Goal: Book appointment/travel/reservation

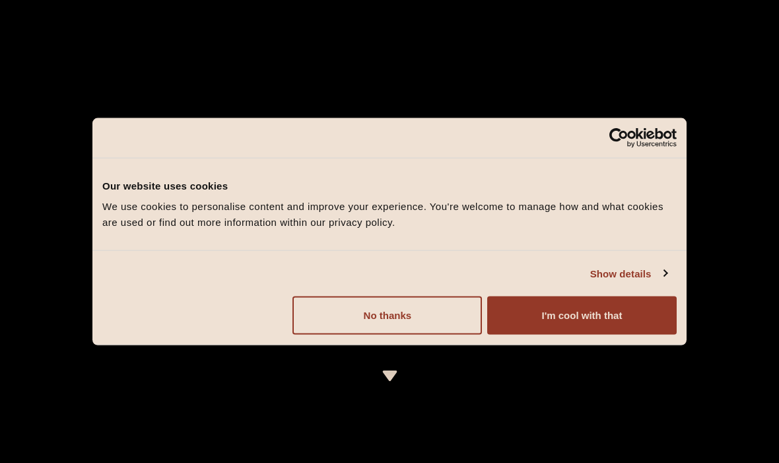
click at [582, 320] on button "I'm cool with that" at bounding box center [582, 315] width 190 height 38
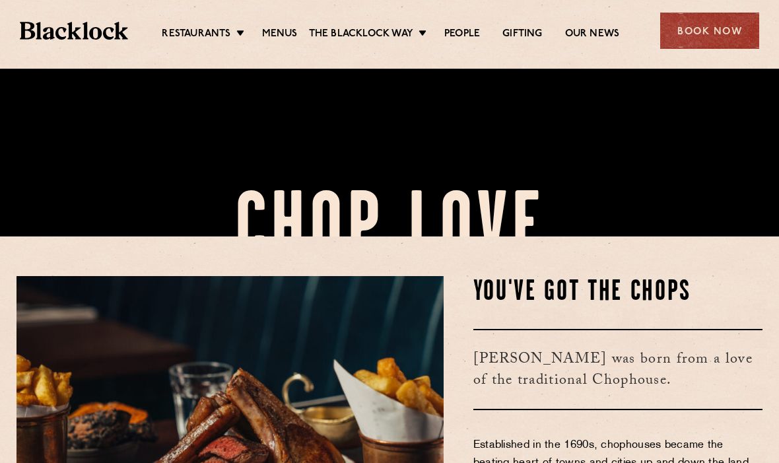
scroll to position [228, 0]
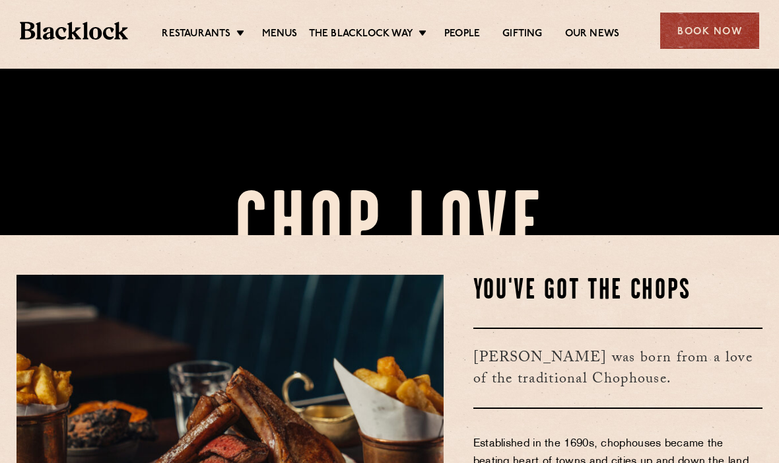
click at [0, 0] on link "Covent Garden" at bounding box center [0, 0] width 0 height 0
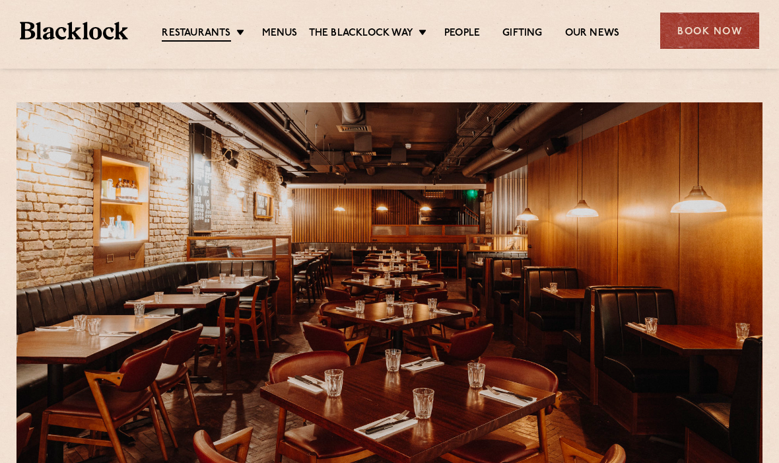
click at [288, 28] on link "Menus" at bounding box center [280, 33] width 36 height 13
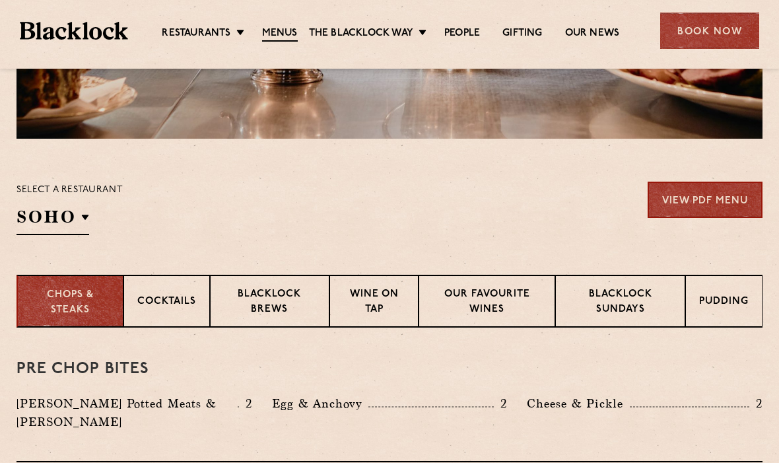
scroll to position [338, 0]
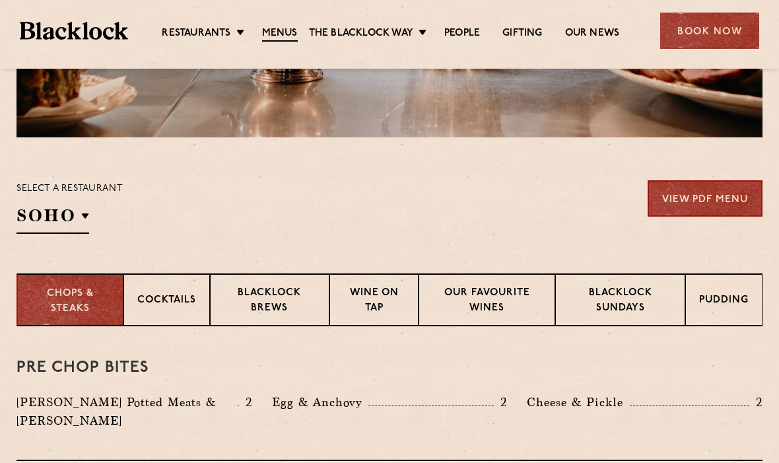
click at [0, 0] on p "Covent Garden" at bounding box center [0, 0] width 0 height 0
click at [207, 217] on h2 "Covent Garden" at bounding box center [113, 219] width 193 height 30
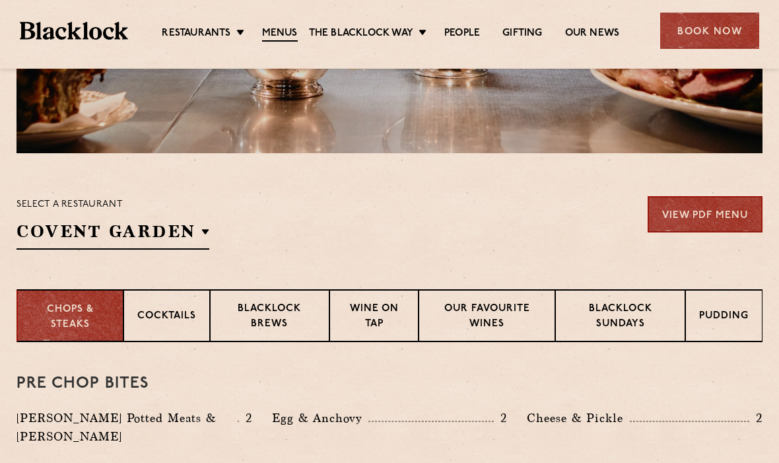
scroll to position [313, 0]
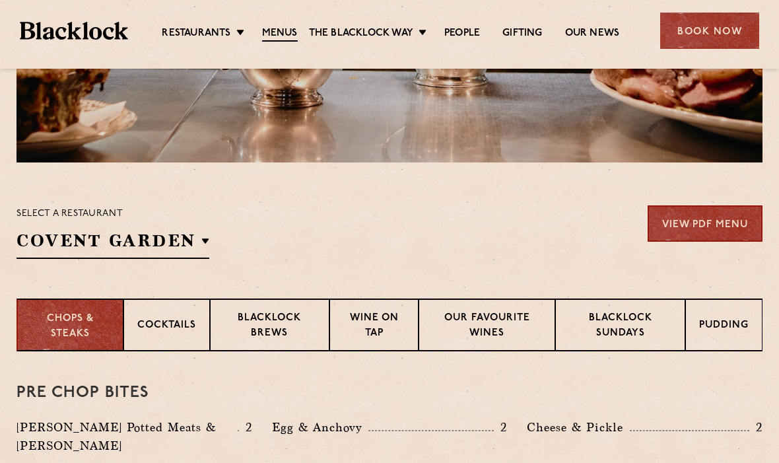
click at [0, 0] on p "Soho" at bounding box center [0, 0] width 0 height 0
click at [0, 0] on p "Covent Garden" at bounding box center [0, 0] width 0 height 0
click at [648, 382] on div "Pre Chop Bites Blacklock Potted Meats & Kimchi 2 Egg & Anchovy 2 Cheese & Pickl…" at bounding box center [390, 418] width 746 height 135
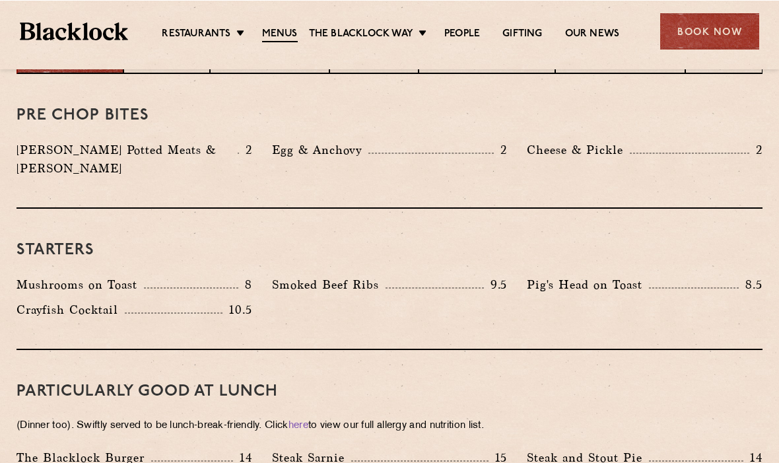
scroll to position [590, 0]
click at [278, 36] on link "Menus" at bounding box center [280, 34] width 36 height 15
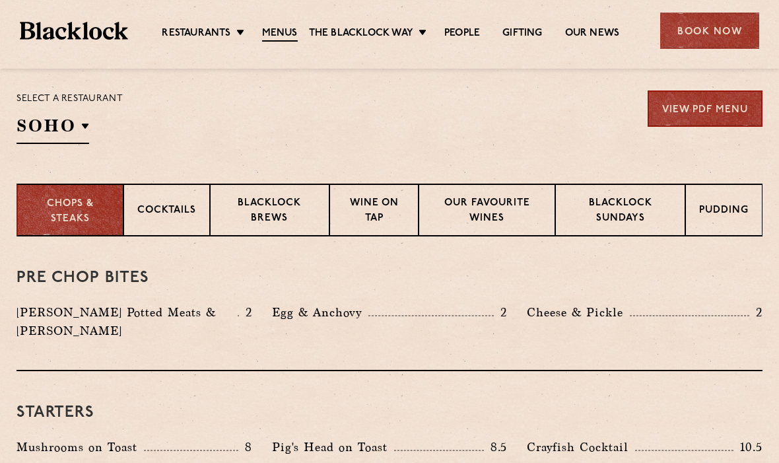
scroll to position [412, 0]
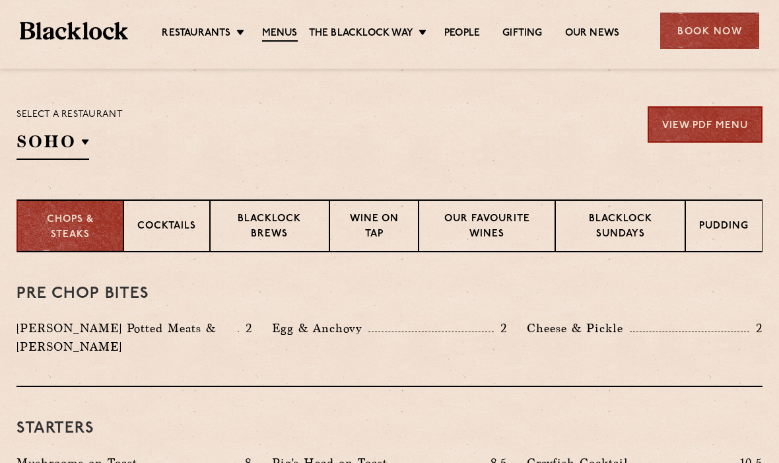
click at [0, 0] on p "Covent Garden" at bounding box center [0, 0] width 0 height 0
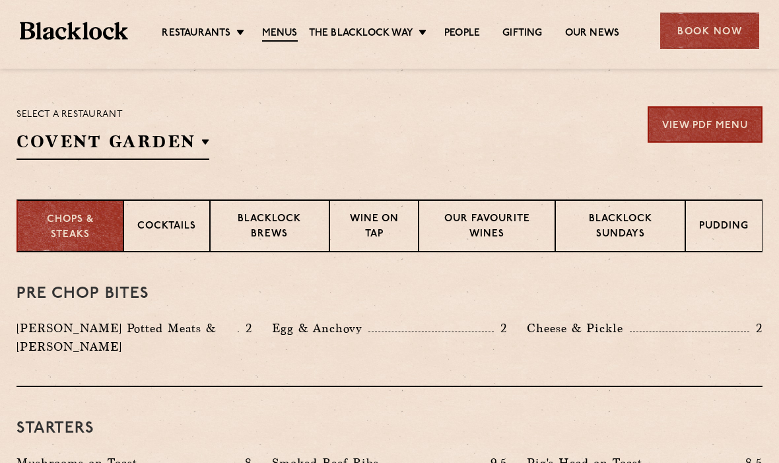
click at [734, 294] on h3 "Pre Chop Bites" at bounding box center [390, 293] width 746 height 17
click at [623, 226] on p "Blacklock Sundays" at bounding box center [620, 227] width 102 height 31
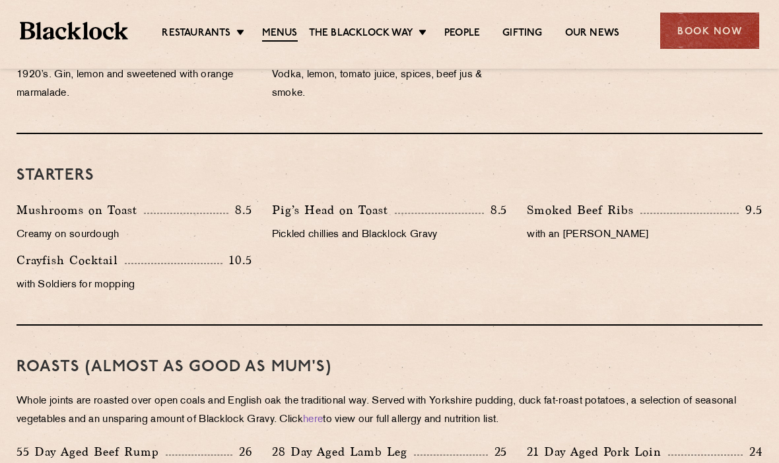
scroll to position [736, 0]
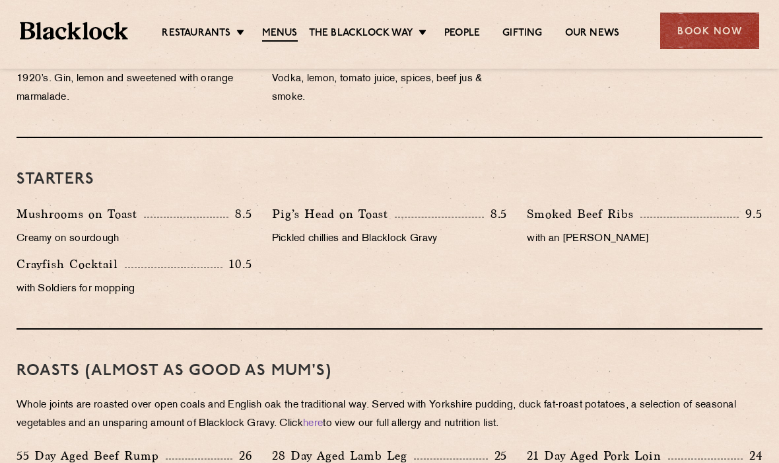
click at [709, 38] on div "Book Now" at bounding box center [709, 31] width 99 height 36
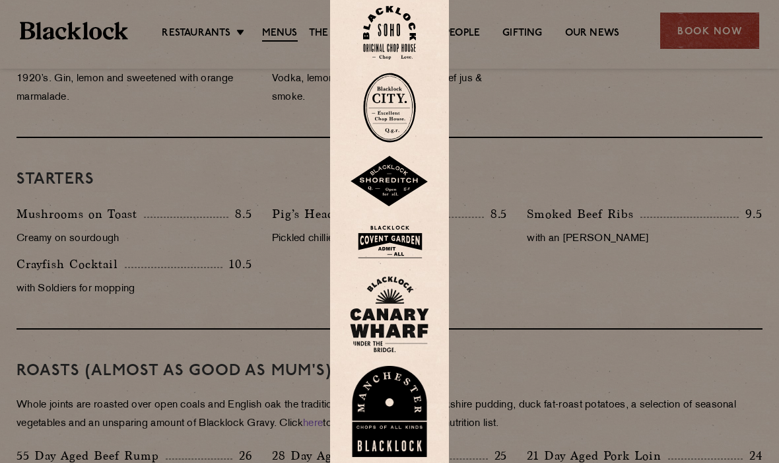
click at [400, 263] on img at bounding box center [389, 242] width 79 height 43
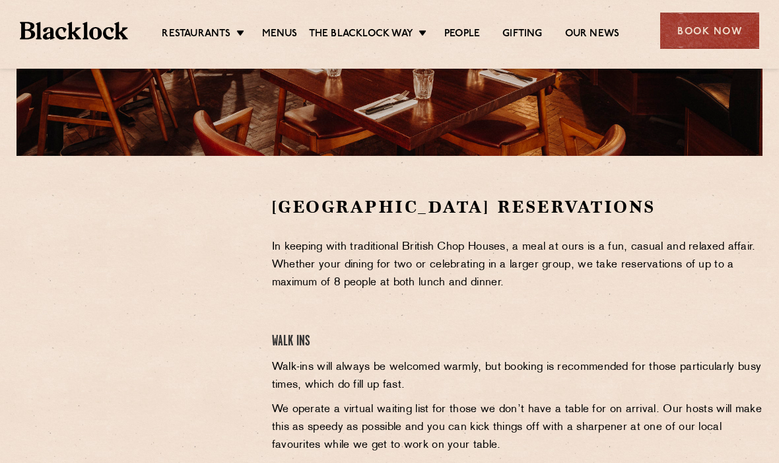
scroll to position [326, 0]
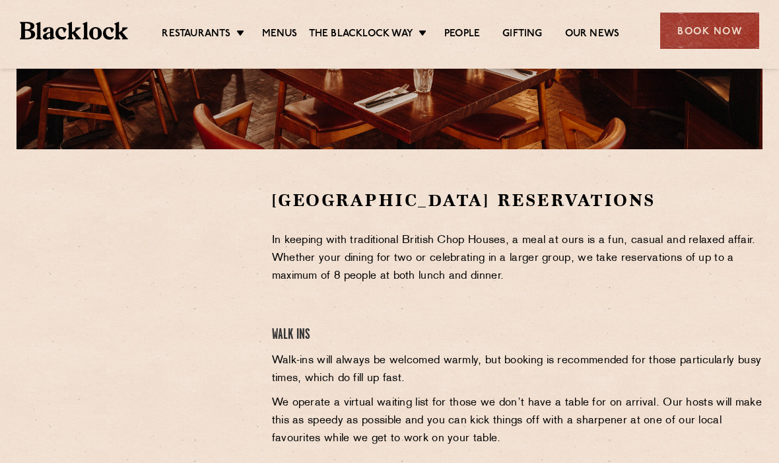
click at [0, 0] on link "City" at bounding box center [0, 0] width 0 height 0
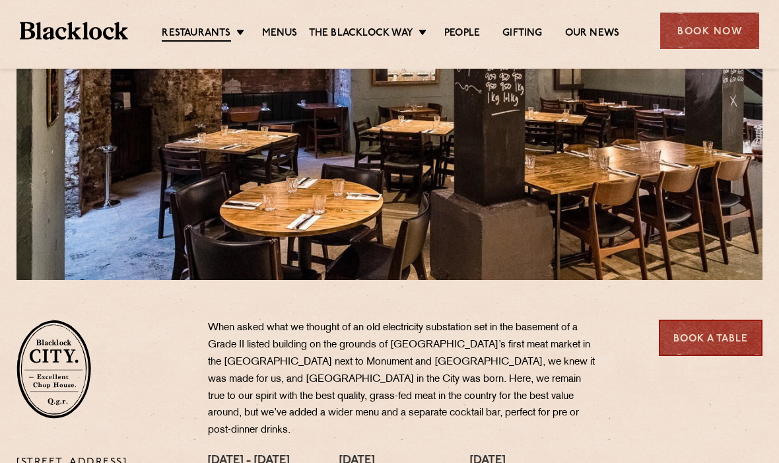
scroll to position [178, 0]
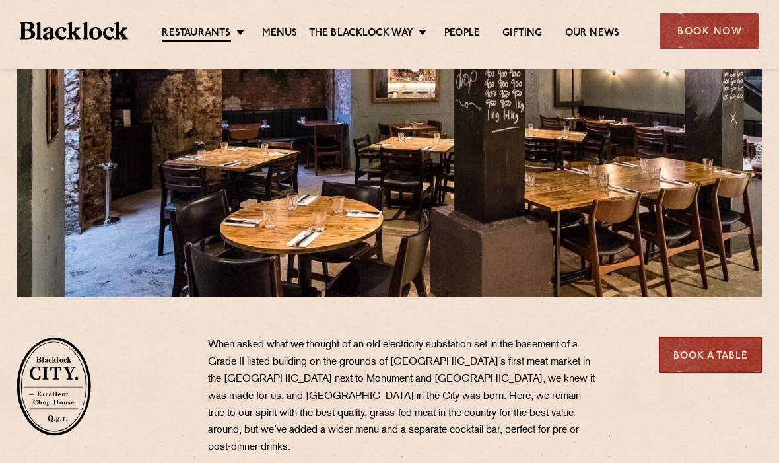
click at [720, 363] on link "Book a Table" at bounding box center [711, 355] width 104 height 36
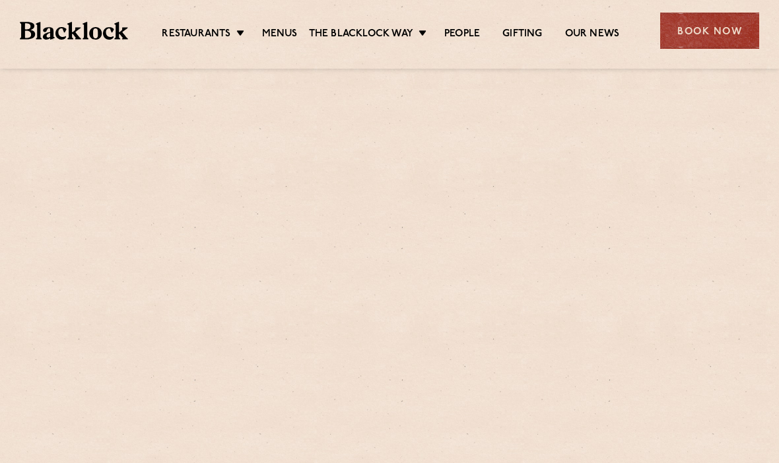
click at [707, 357] on div at bounding box center [390, 288] width 746 height 373
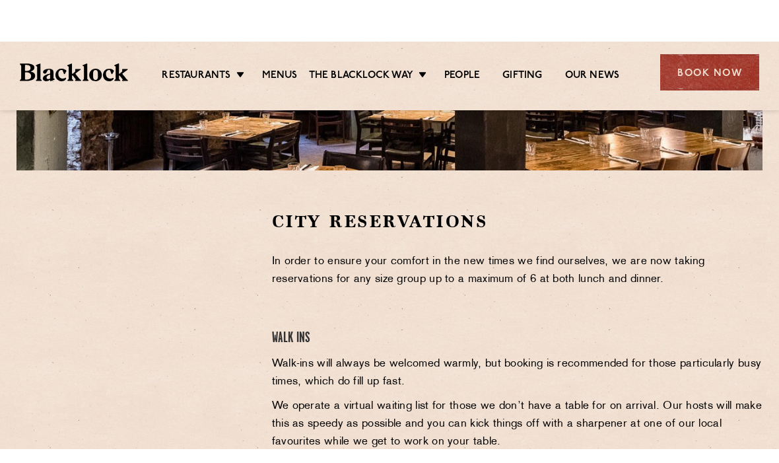
scroll to position [353, 0]
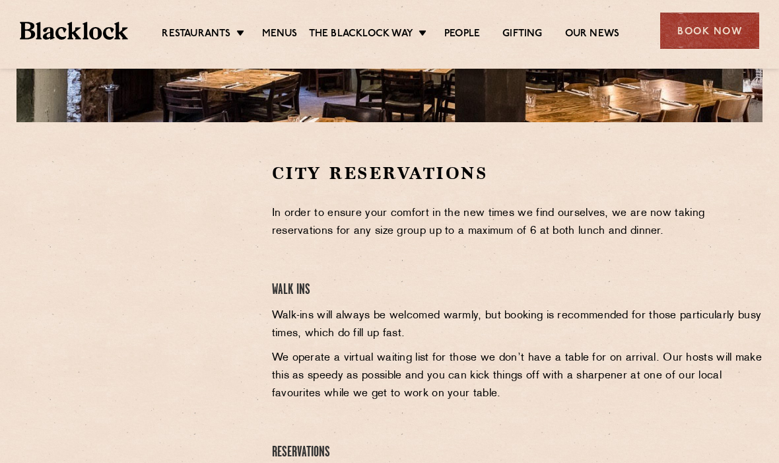
click at [0, 0] on link "Soho" at bounding box center [0, 0] width 0 height 0
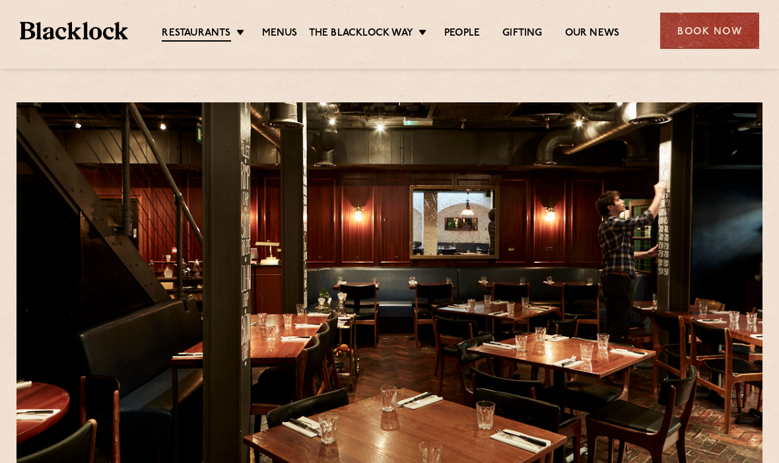
click at [703, 31] on div "Book Now" at bounding box center [709, 31] width 99 height 36
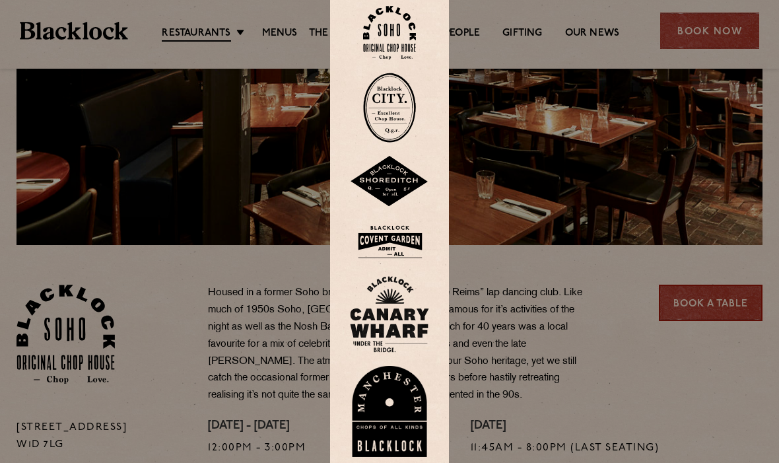
scroll to position [262, 0]
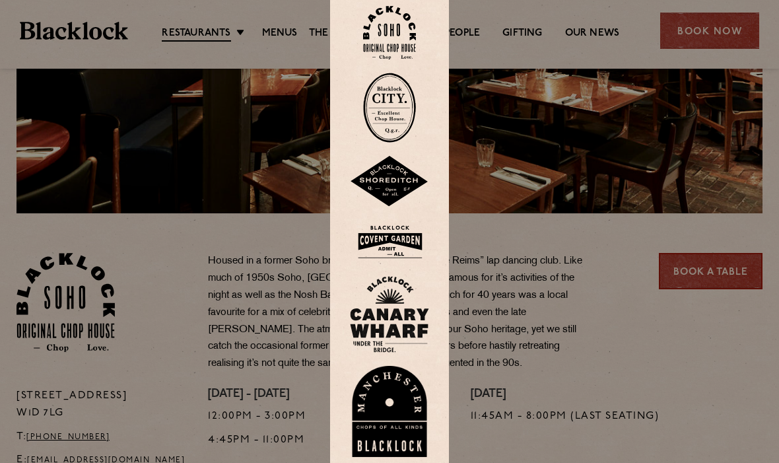
click at [722, 286] on div at bounding box center [389, 231] width 779 height 463
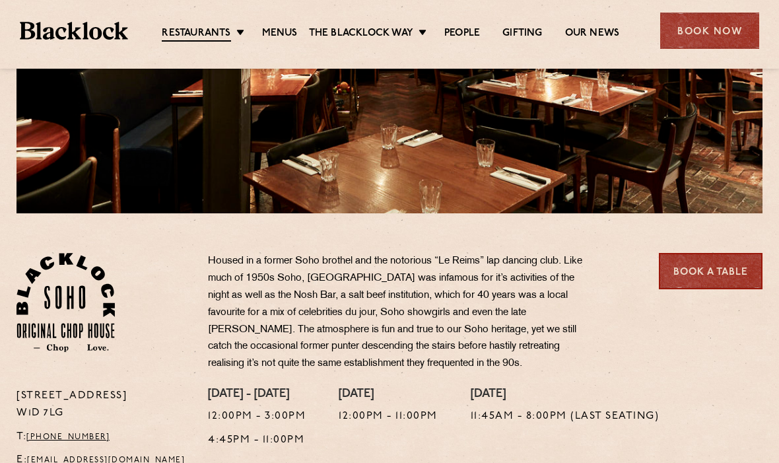
click at [718, 271] on link "Book a Table" at bounding box center [711, 271] width 104 height 36
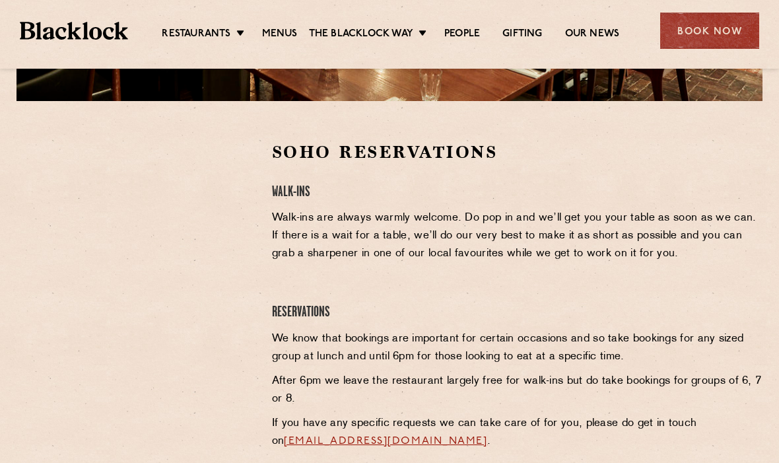
scroll to position [375, 0]
